Goal: Task Accomplishment & Management: Manage account settings

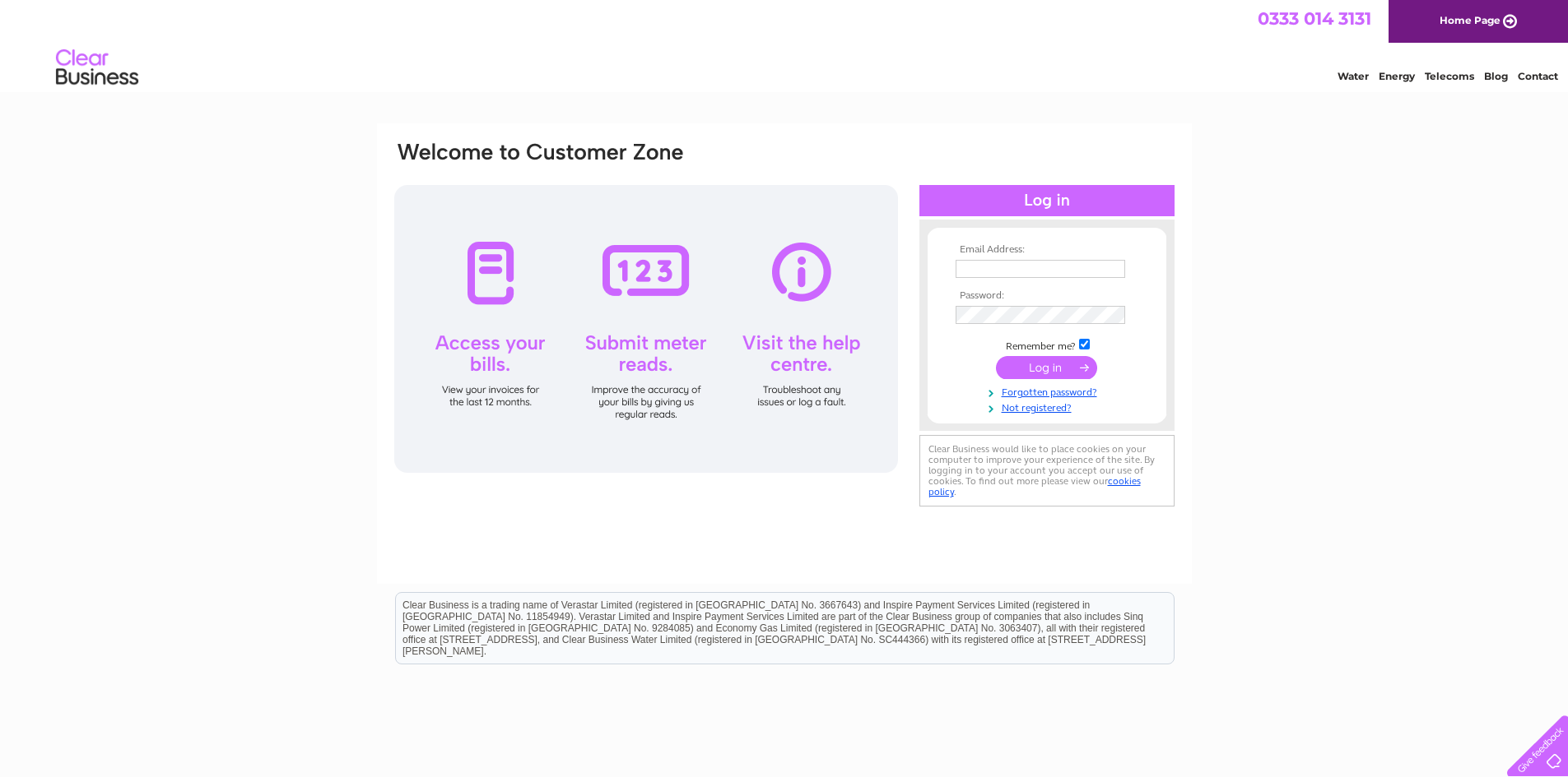
type input "[EMAIL_ADDRESS][DOMAIN_NAME]"
click at [1031, 367] on input "submit" at bounding box center [1046, 367] width 102 height 23
click at [1061, 369] on input "submit" at bounding box center [1046, 367] width 102 height 23
